Goal: Task Accomplishment & Management: Manage account settings

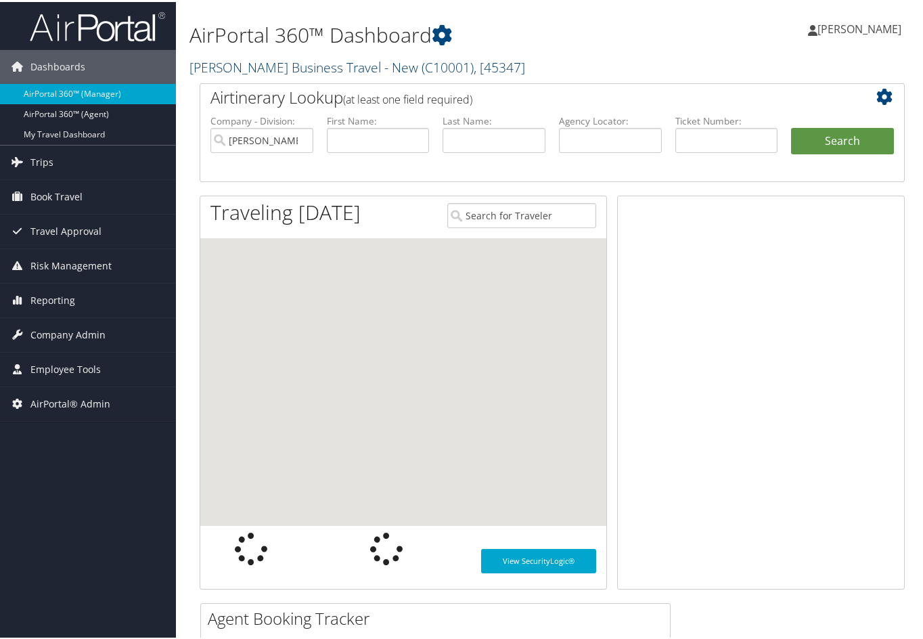
click at [234, 70] on link "Christopherson Business Travel - New ( C10001 ) , [ 45347 ]" at bounding box center [358, 65] width 336 height 18
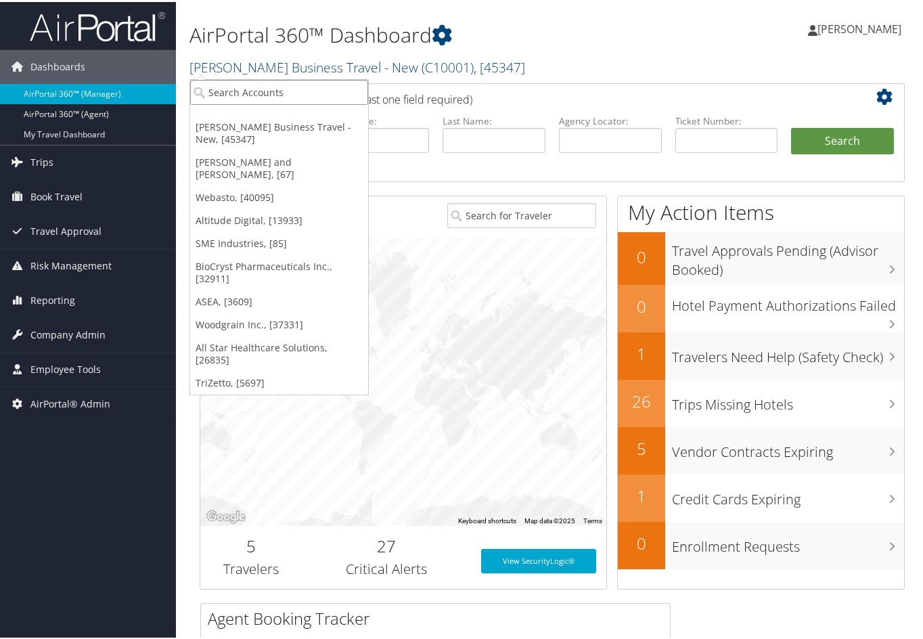
click at [238, 99] on input "search" at bounding box center [279, 90] width 178 height 25
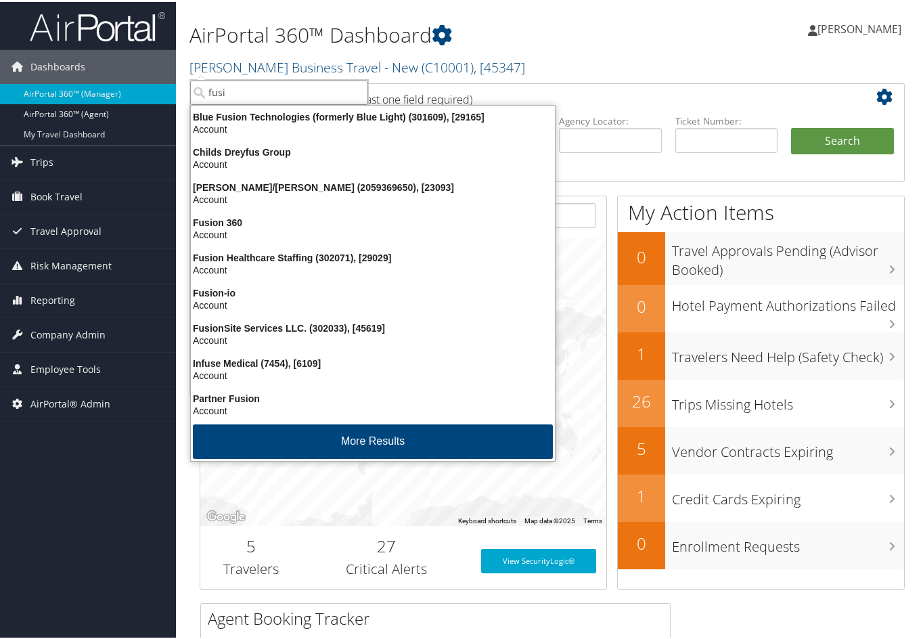
type input "fusio"
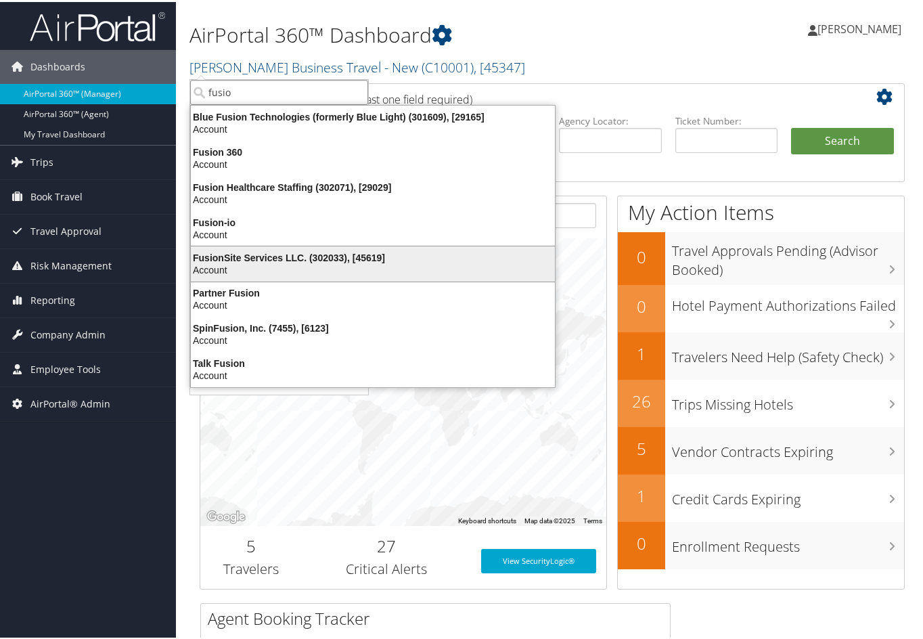
click at [280, 251] on div "FusionSite Services LLC. (302033), [45619]" at bounding box center [373, 256] width 380 height 12
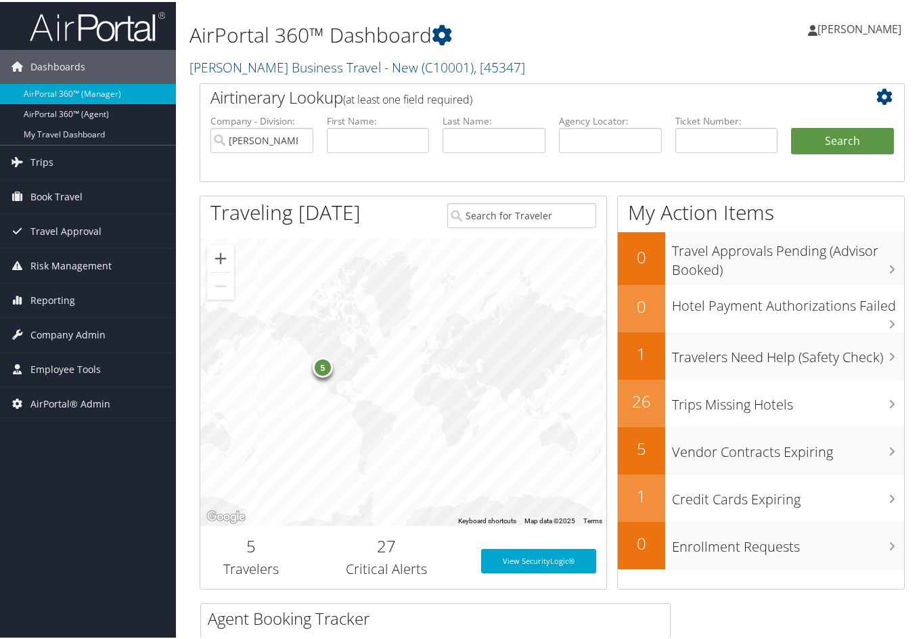
click at [280, 251] on div "5" at bounding box center [403, 380] width 406 height 288
click at [261, 66] on link "FusionSite Services LLC. ( 302033 ) , [ 45619 ]" at bounding box center [312, 65] width 244 height 18
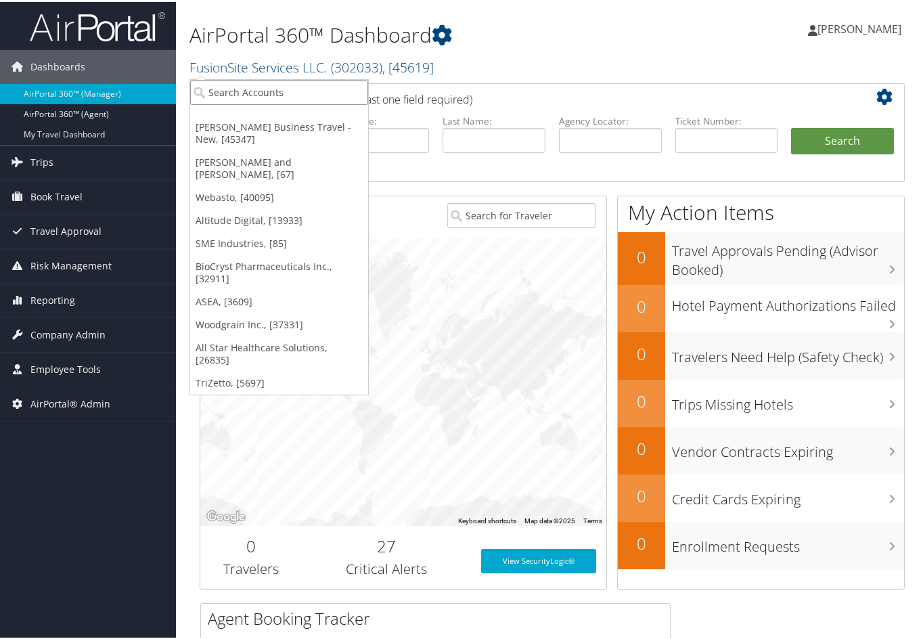
click at [252, 85] on input "search" at bounding box center [279, 90] width 178 height 25
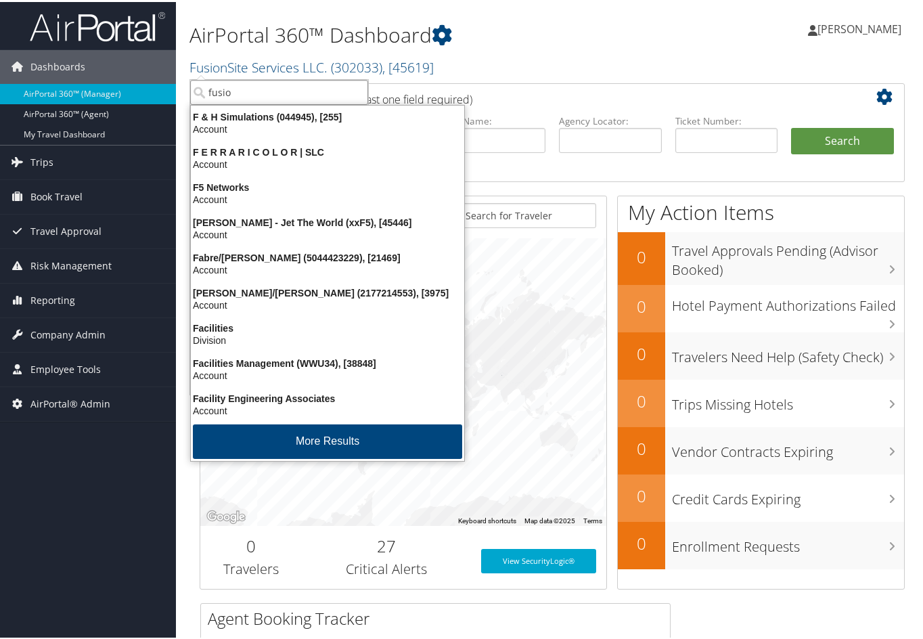
type input "fusion"
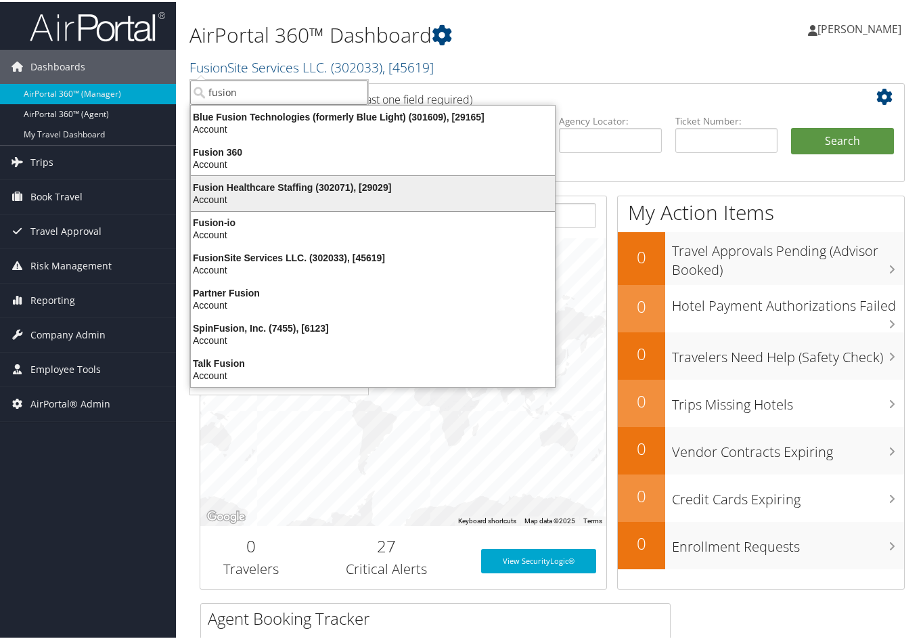
click at [240, 178] on div "Fusion Healthcare Staffing (302071), [29029] Account" at bounding box center [373, 191] width 360 height 31
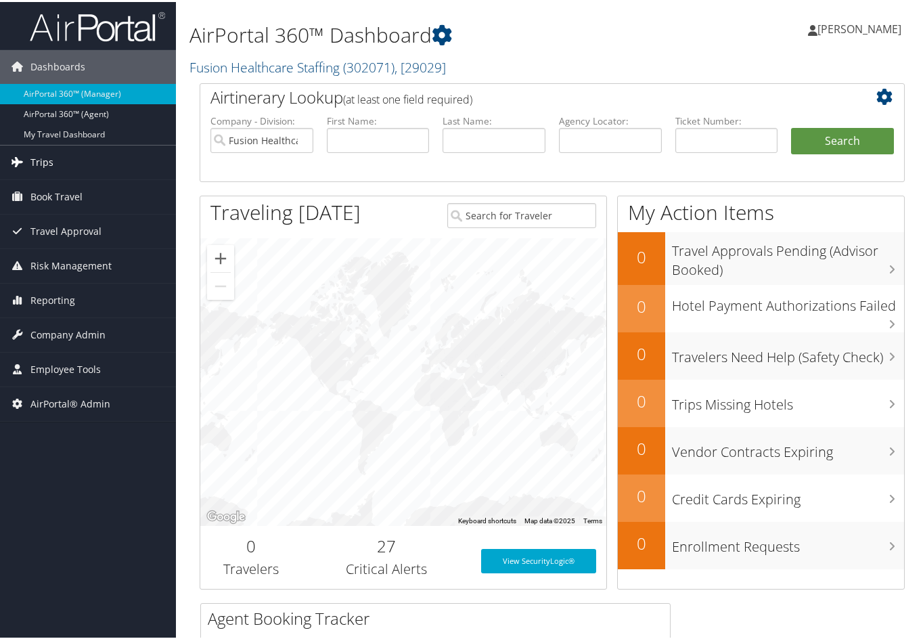
click at [49, 159] on span "Trips" at bounding box center [41, 161] width 23 height 34
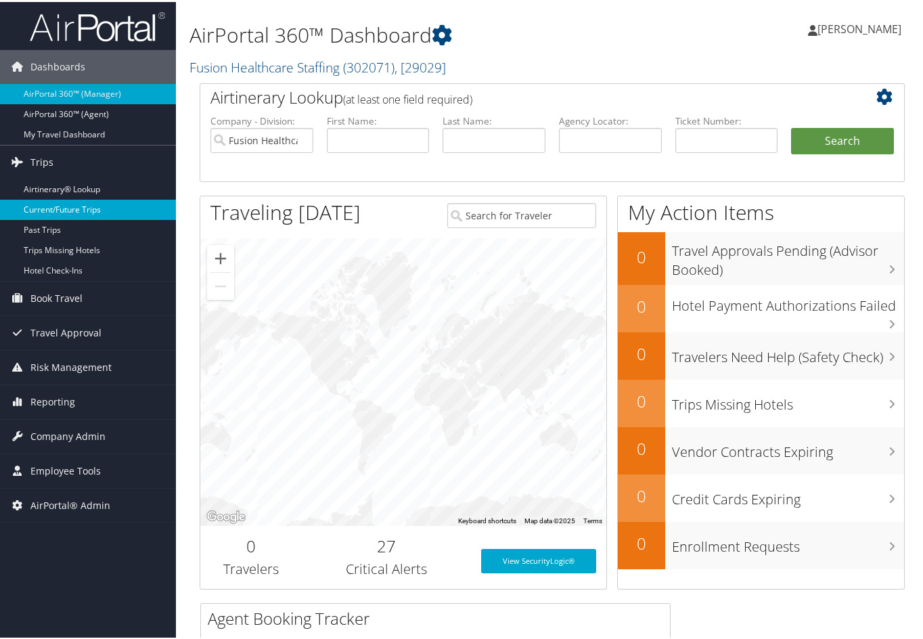
click at [57, 202] on link "Current/Future Trips" at bounding box center [88, 208] width 176 height 20
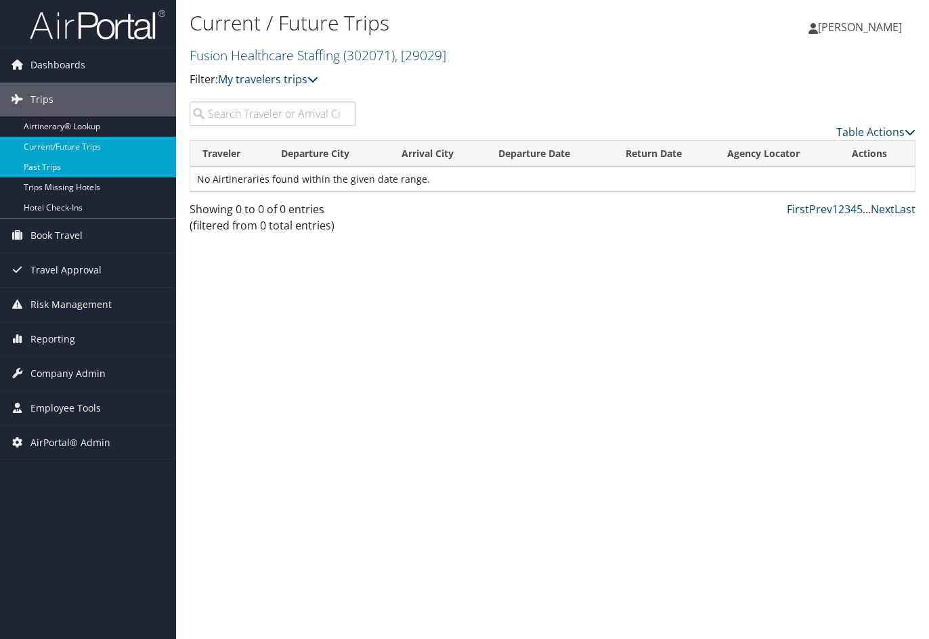
click at [53, 158] on link "Past Trips" at bounding box center [88, 167] width 176 height 20
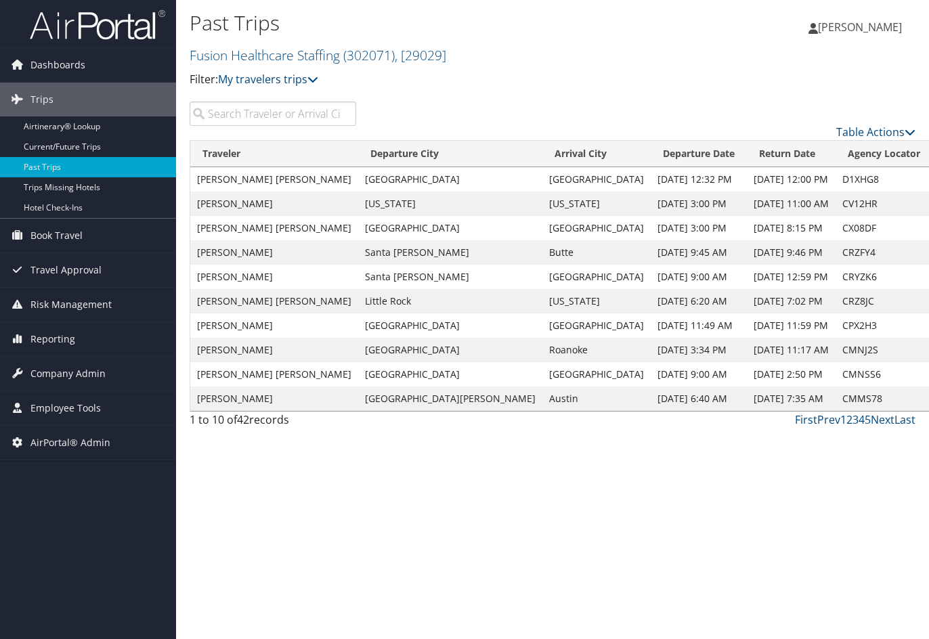
click at [58, 370] on span "Company Admin" at bounding box center [67, 374] width 75 height 34
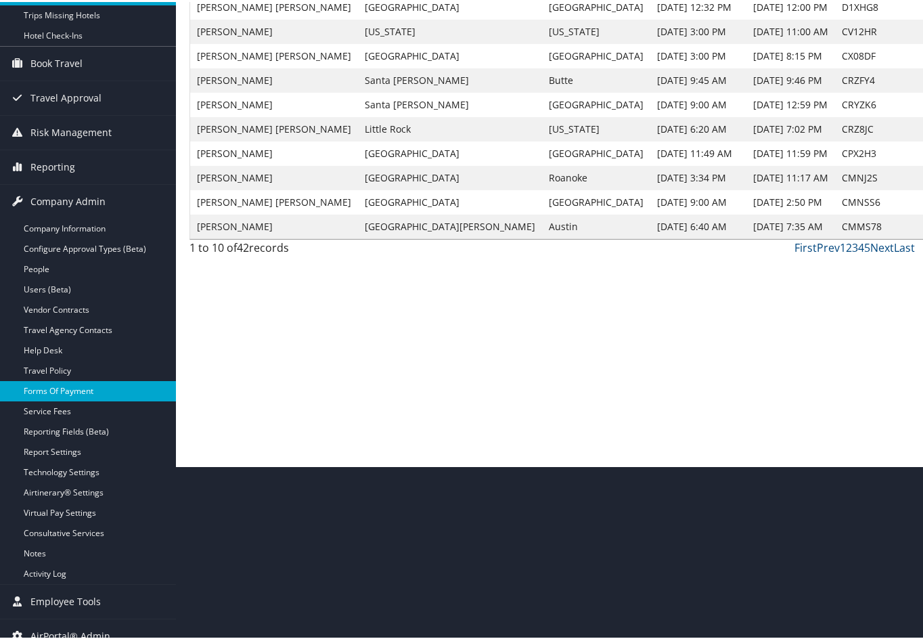
scroll to position [187, 0]
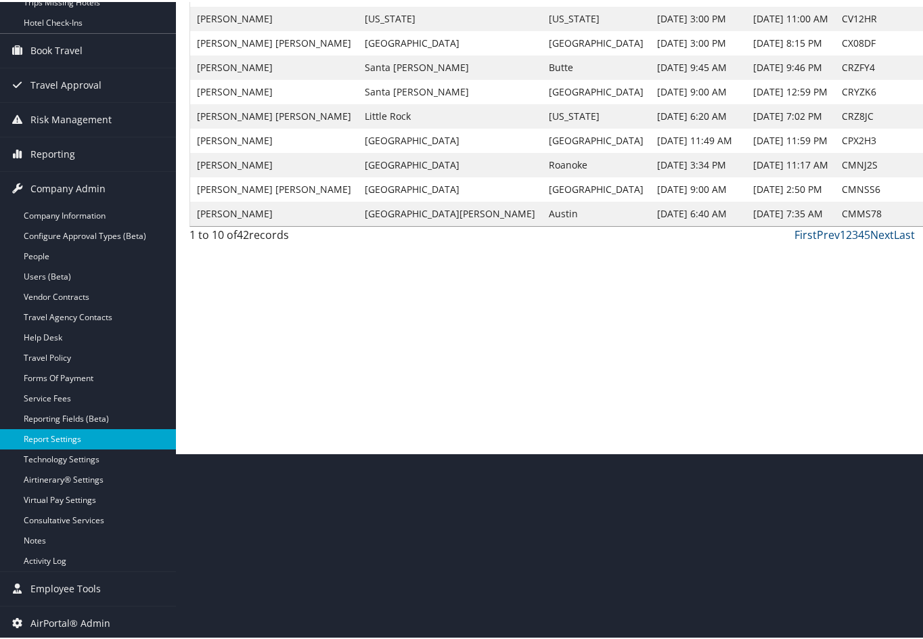
click at [51, 439] on link "Report Settings" at bounding box center [88, 437] width 176 height 20
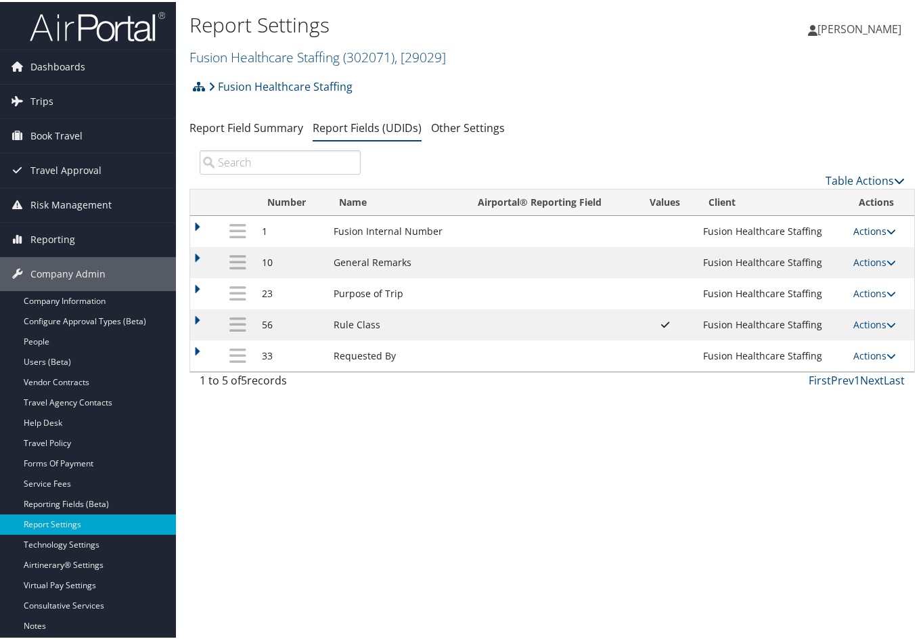
click at [887, 225] on icon at bounding box center [891, 229] width 9 height 9
click at [814, 283] on link "Upload Report Field Values" at bounding box center [817, 272] width 146 height 23
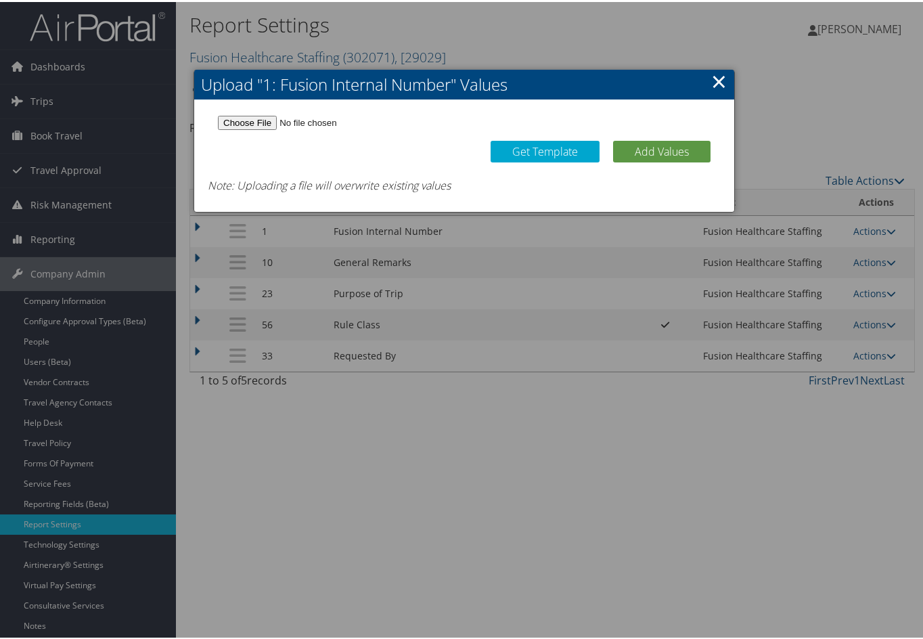
click at [718, 84] on link "×" at bounding box center [720, 79] width 16 height 27
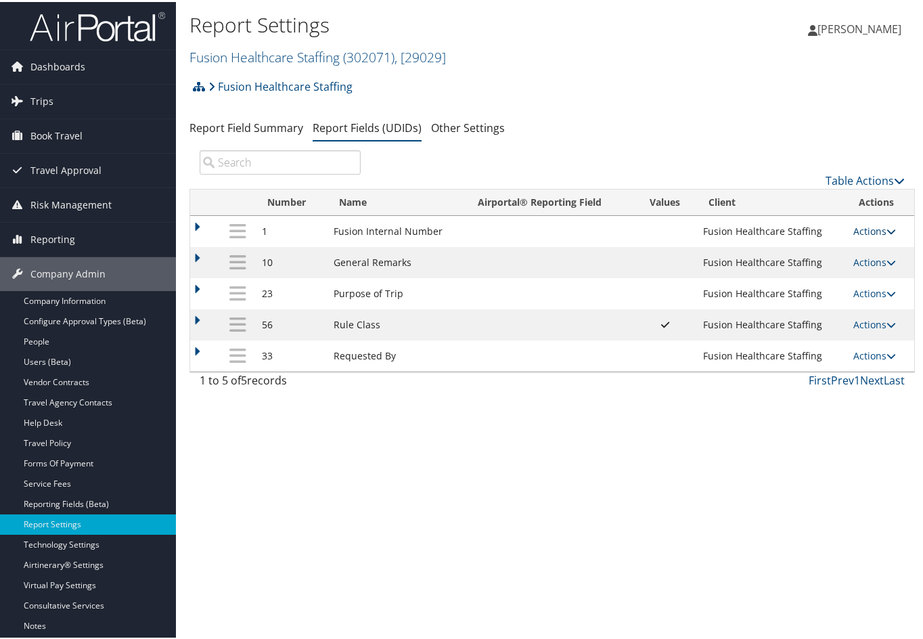
click at [887, 230] on icon at bounding box center [891, 229] width 9 height 9
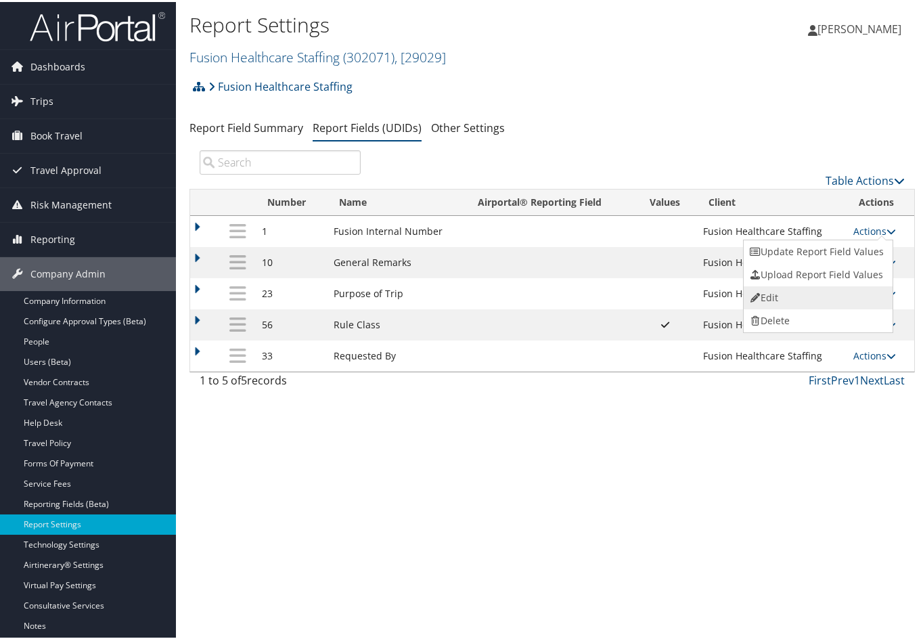
click at [809, 295] on link "Edit" at bounding box center [817, 295] width 146 height 23
select select "both"
select select "trip"
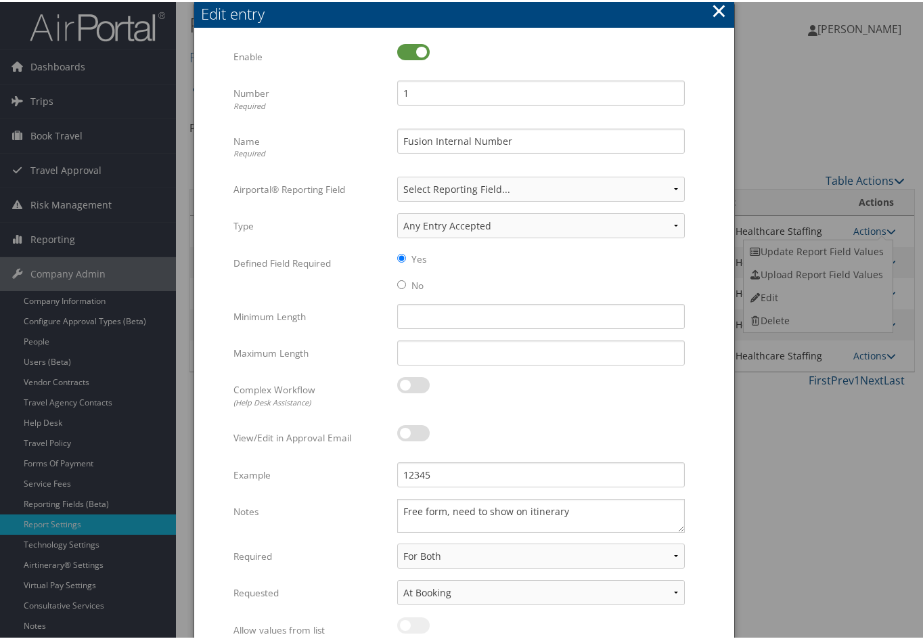
click at [714, 7] on button "×" at bounding box center [720, 8] width 16 height 27
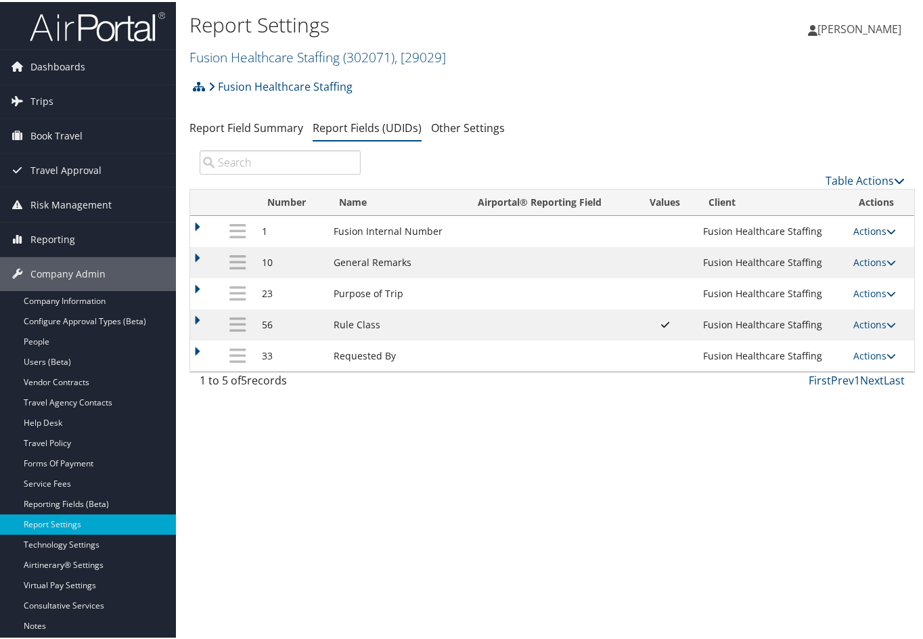
click at [892, 230] on icon at bounding box center [891, 229] width 9 height 9
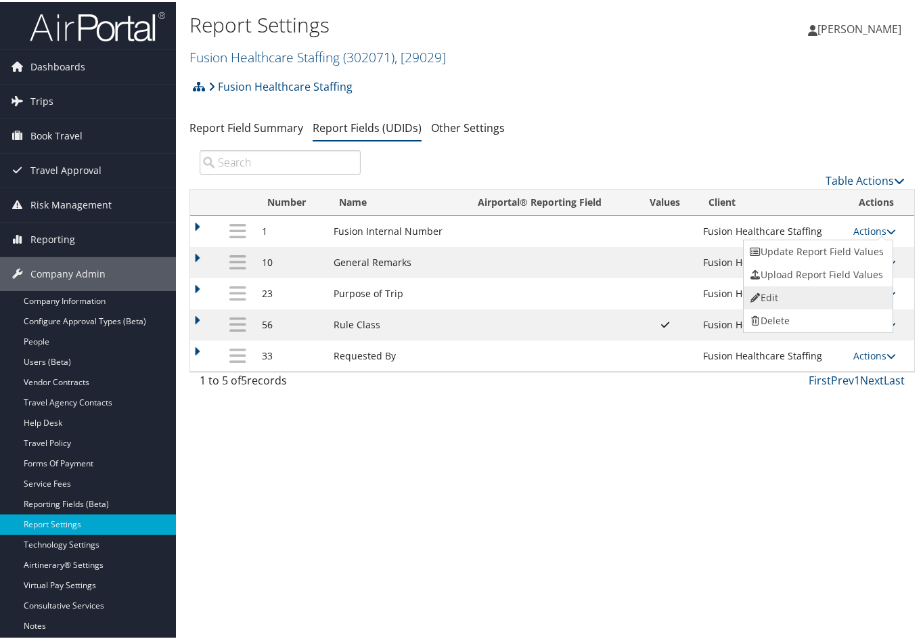
click at [824, 289] on link "Edit" at bounding box center [817, 295] width 146 height 23
select select "both"
select select "trip"
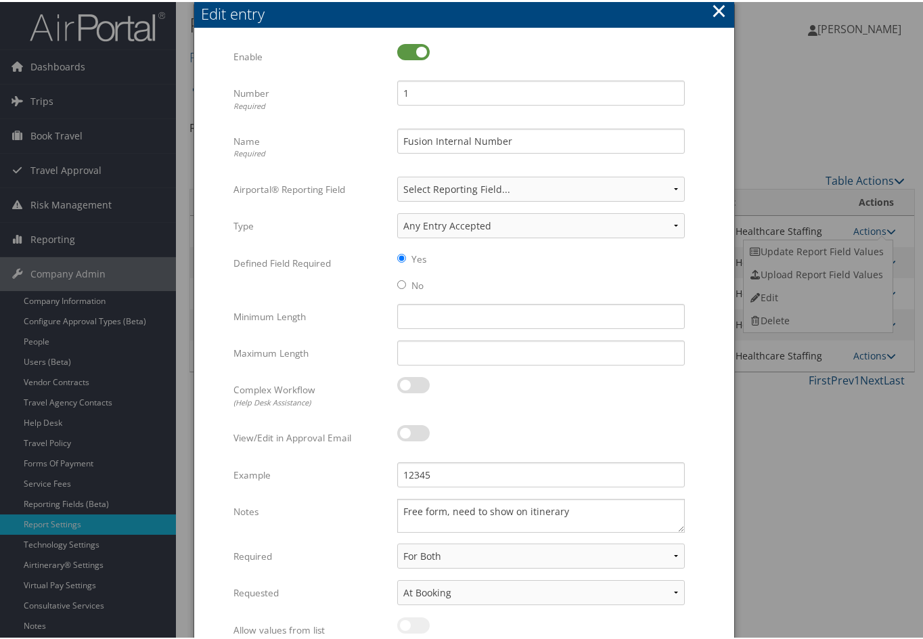
click at [714, 5] on button "×" at bounding box center [720, 8] width 16 height 27
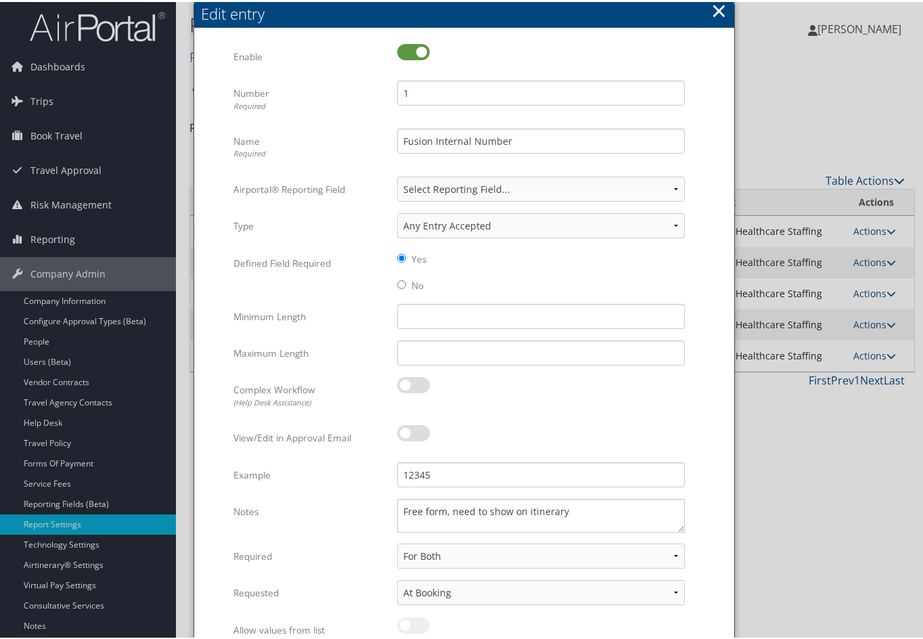
click at [714, 5] on button "×" at bounding box center [720, 8] width 16 height 27
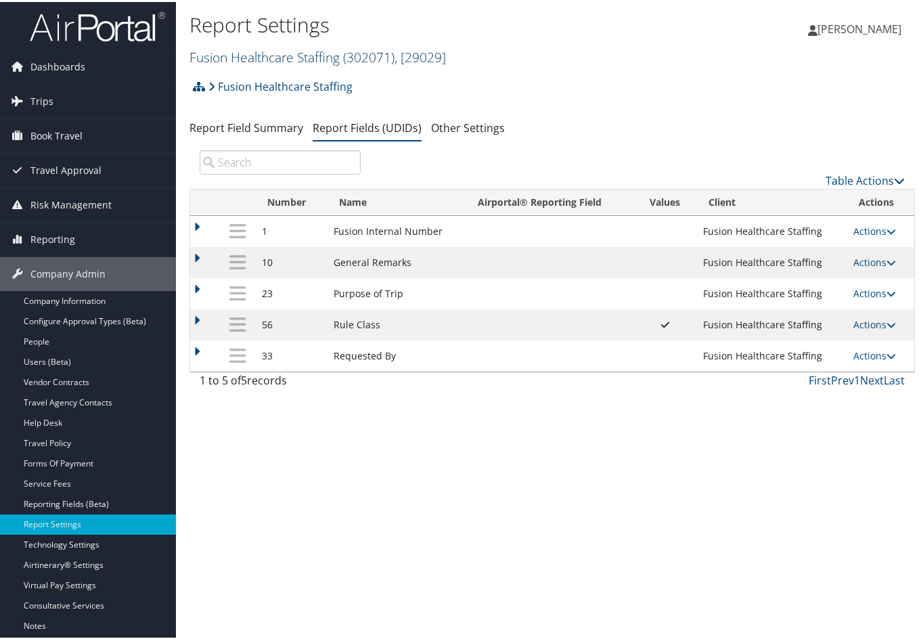
click at [338, 47] on link "Fusion Healthcare Staffing ( 302071 ) , [ 29029 ]" at bounding box center [318, 55] width 257 height 18
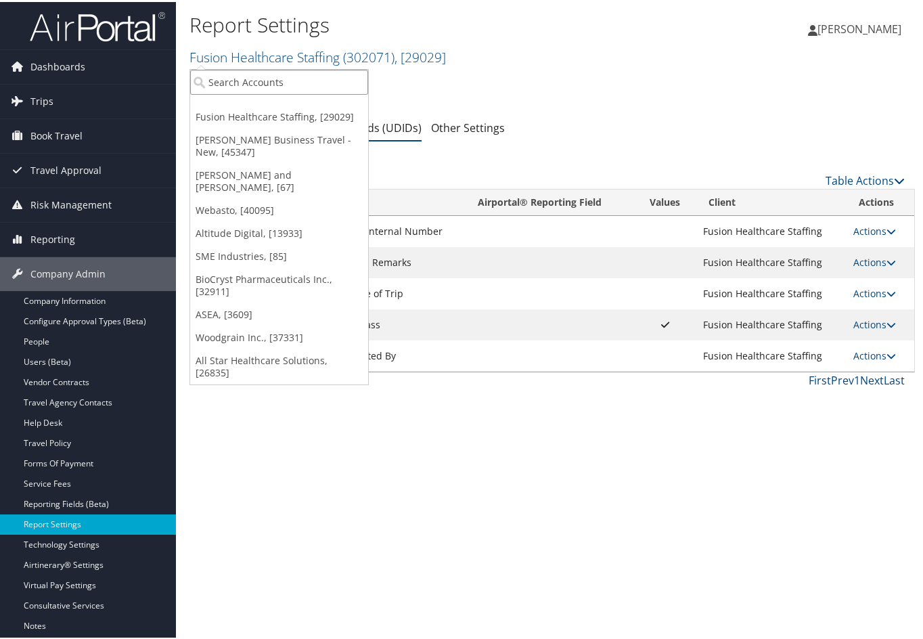
click at [304, 73] on input "search" at bounding box center [279, 80] width 178 height 25
type input "narmco"
click at [271, 108] on div "Narmco Group (2190), [6141]" at bounding box center [279, 105] width 193 height 12
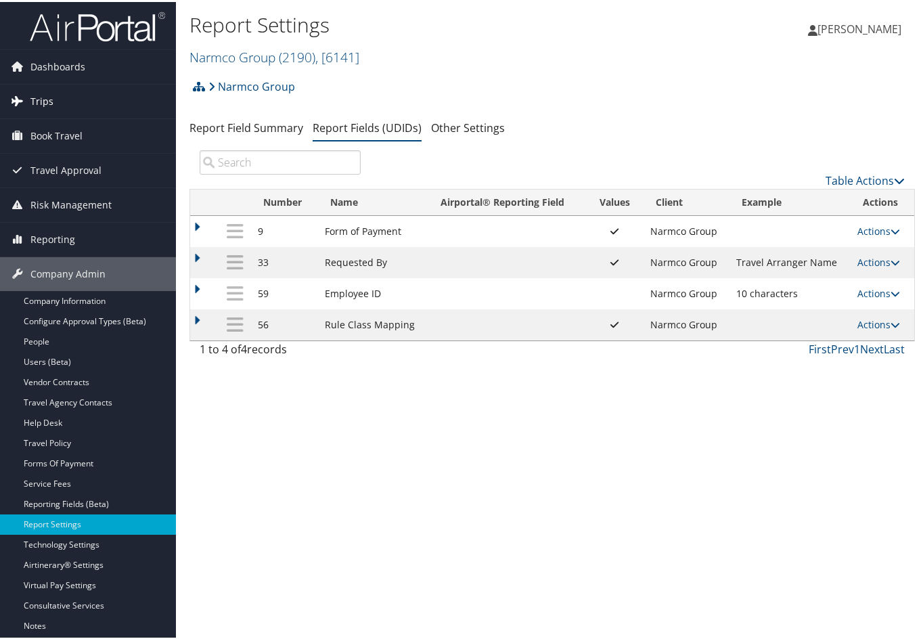
click at [51, 93] on span "Trips" at bounding box center [41, 100] width 23 height 34
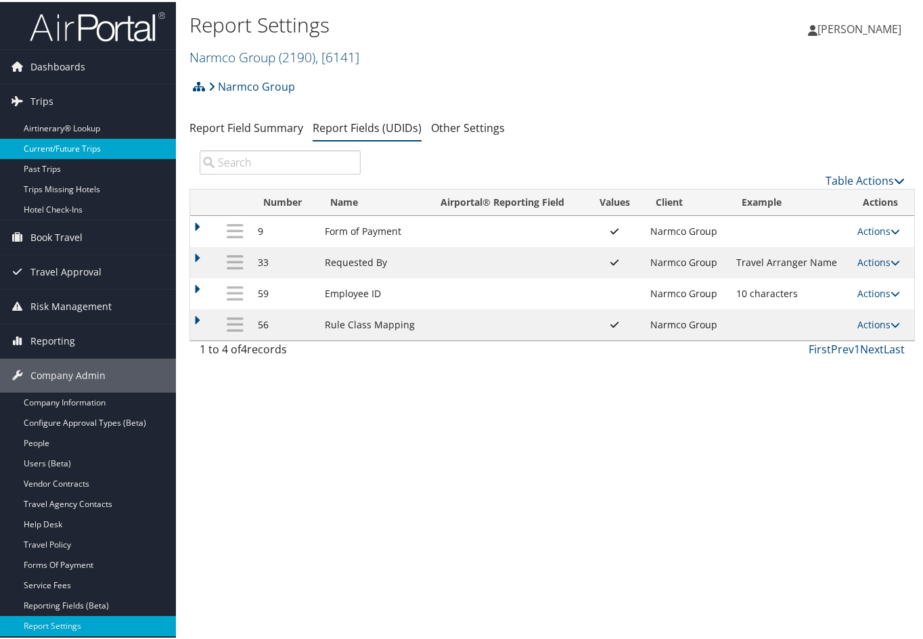
click at [67, 147] on link "Current/Future Trips" at bounding box center [88, 147] width 176 height 20
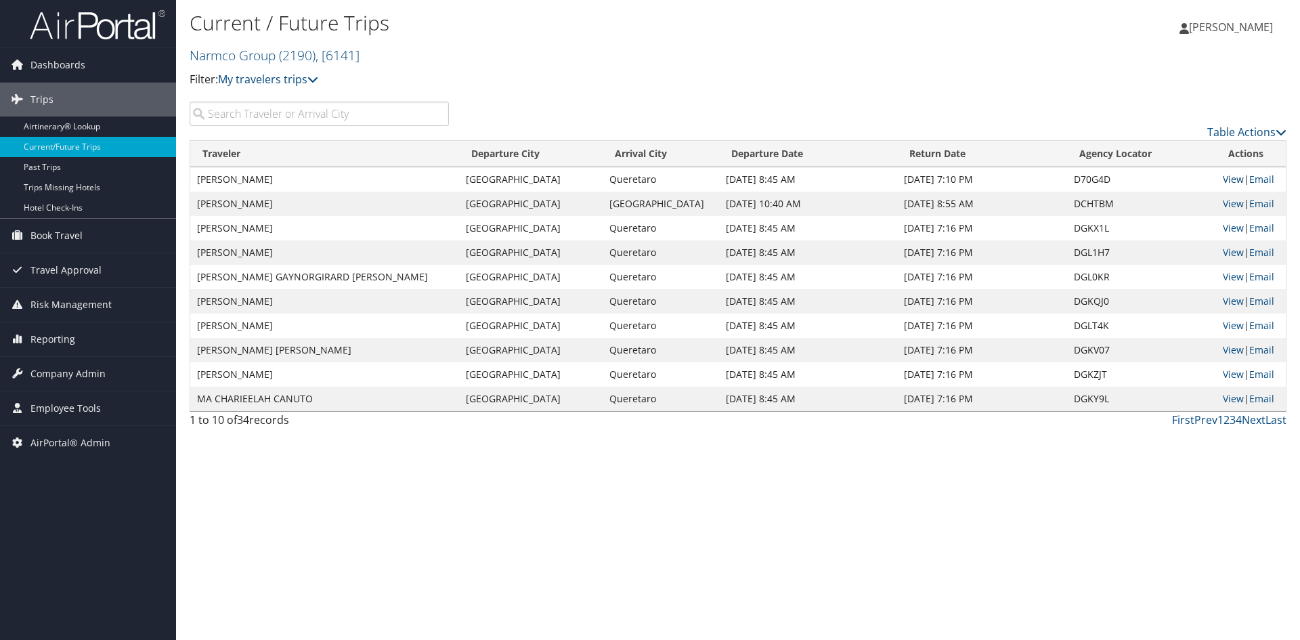
click at [928, 173] on link "View" at bounding box center [1233, 179] width 21 height 13
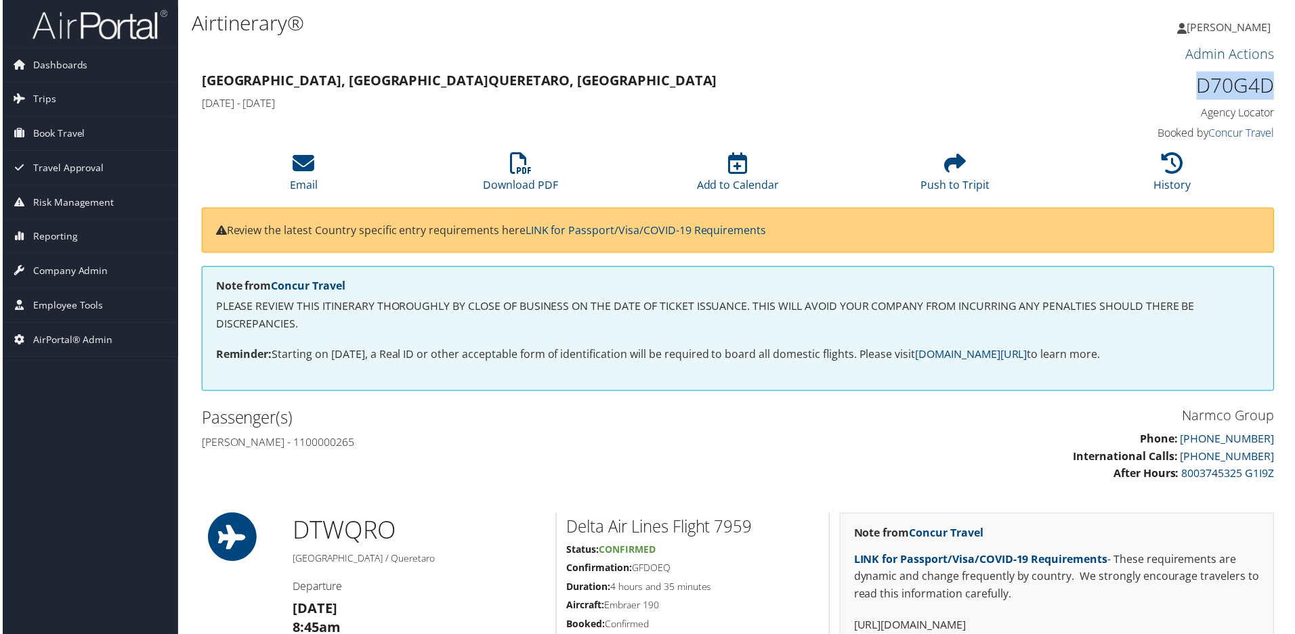
drag, startPoint x: 1273, startPoint y: 81, endPoint x: 1194, endPoint y: 82, distance: 79.2
click at [1194, 82] on div "D70G4D Agency Locator Agency Locator D70G4D Booked by Concur Travel Booked by C…" at bounding box center [1149, 107] width 274 height 77
click at [1194, 82] on h1 "D70G4D" at bounding box center [1149, 86] width 254 height 28
click at [1193, 83] on h1 "D70G4D" at bounding box center [1149, 86] width 254 height 28
drag, startPoint x: 1193, startPoint y: 83, endPoint x: 1203, endPoint y: 83, distance: 10.2
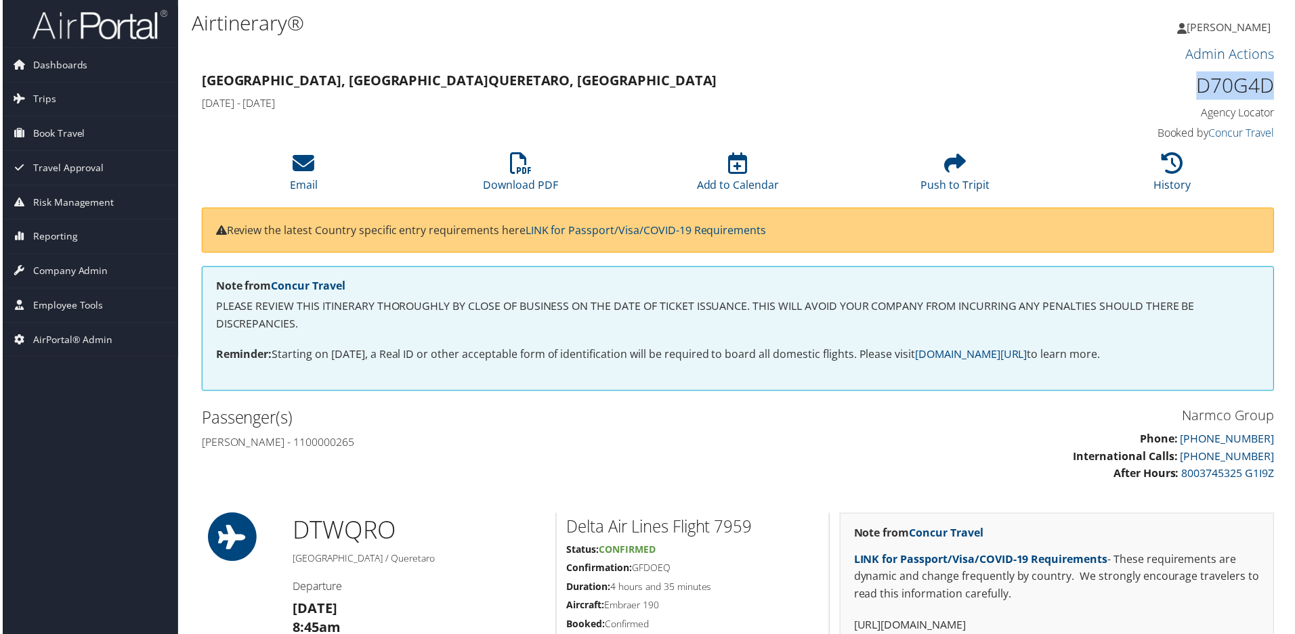
click at [1203, 83] on h1 "D70G4D" at bounding box center [1149, 86] width 254 height 28
copy h1 "D70G4D"
